Goal: Task Accomplishment & Management: Manage account settings

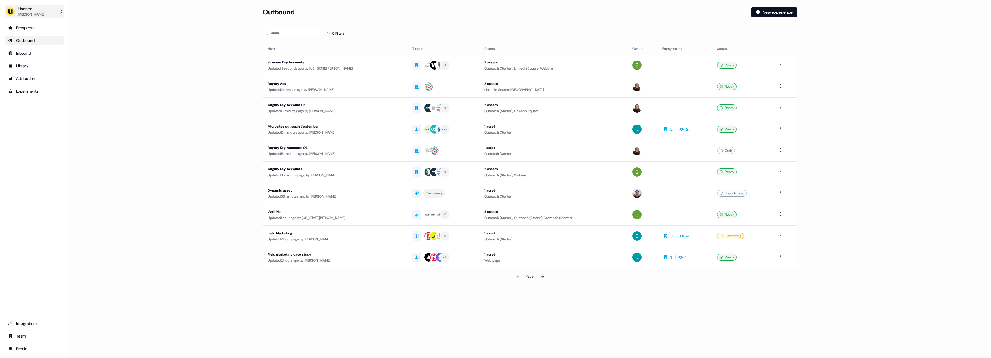
click at [62, 12] on icon "side nav menu" at bounding box center [60, 11] width 5 height 5
click at [41, 26] on div "Impersonate (Admin)" at bounding box center [34, 27] width 55 height 10
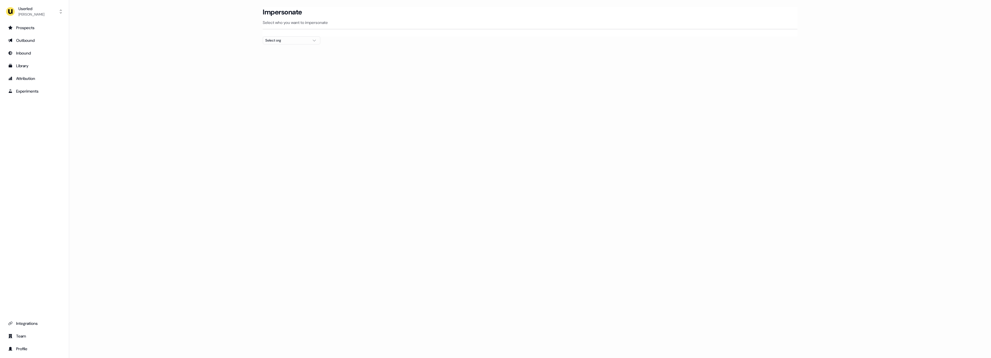
drag, startPoint x: 338, startPoint y: 40, endPoint x: 334, endPoint y: 41, distance: 3.8
click at [338, 40] on section "Loading... Impersonate Select who you want to impersonate Select org" at bounding box center [530, 36] width 553 height 58
click at [303, 42] on div "Select org" at bounding box center [286, 40] width 43 height 6
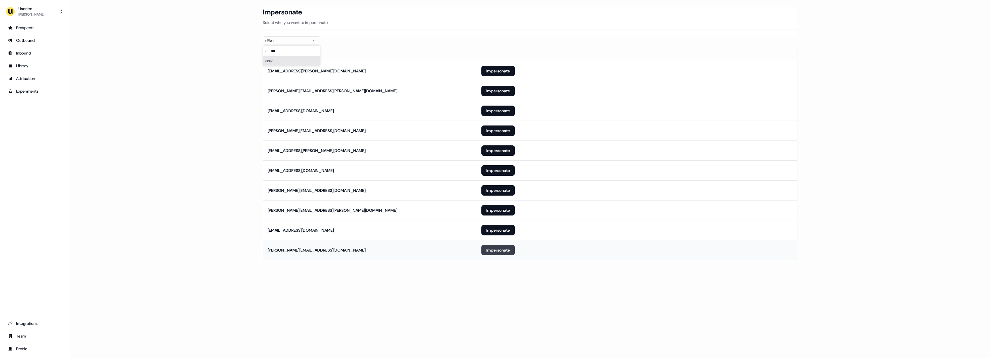
type input "***"
click at [505, 252] on button "Impersonate" at bounding box center [498, 250] width 33 height 10
